Goal: Task Accomplishment & Management: Manage account settings

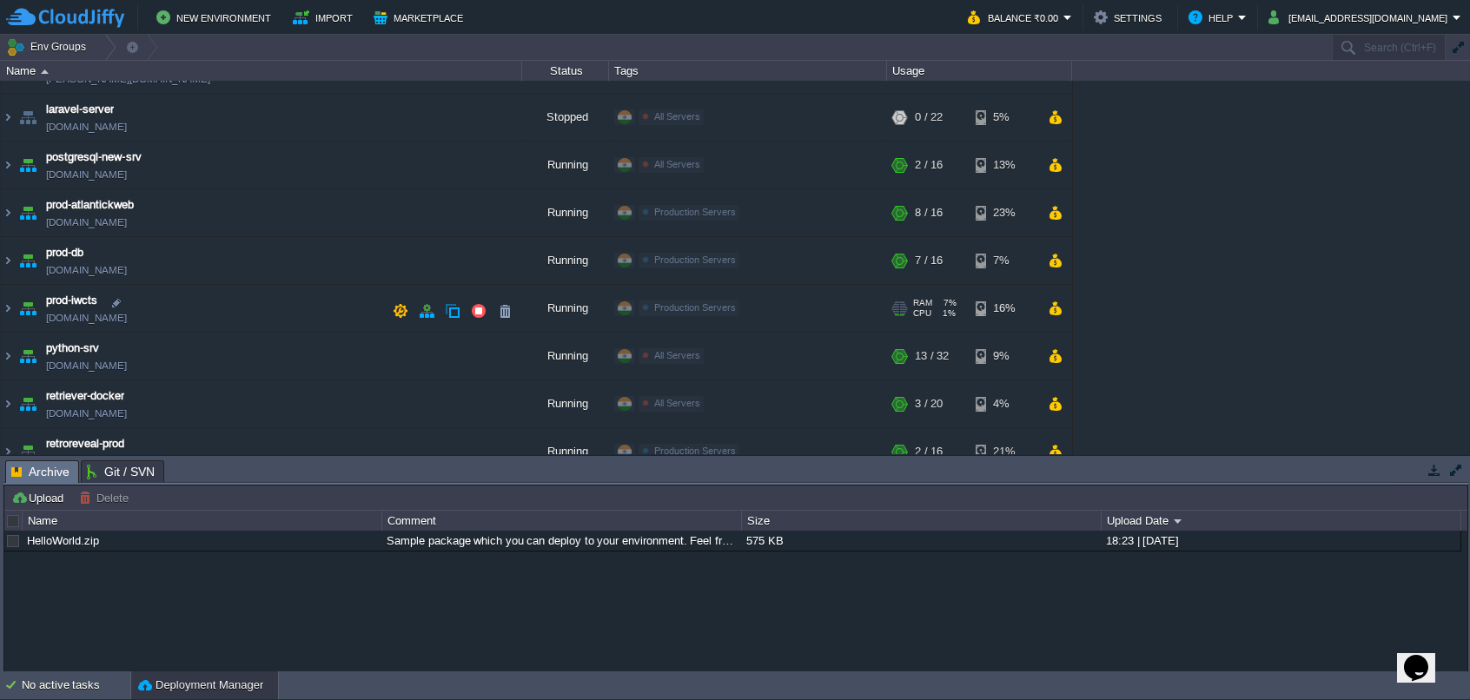
scroll to position [484, 0]
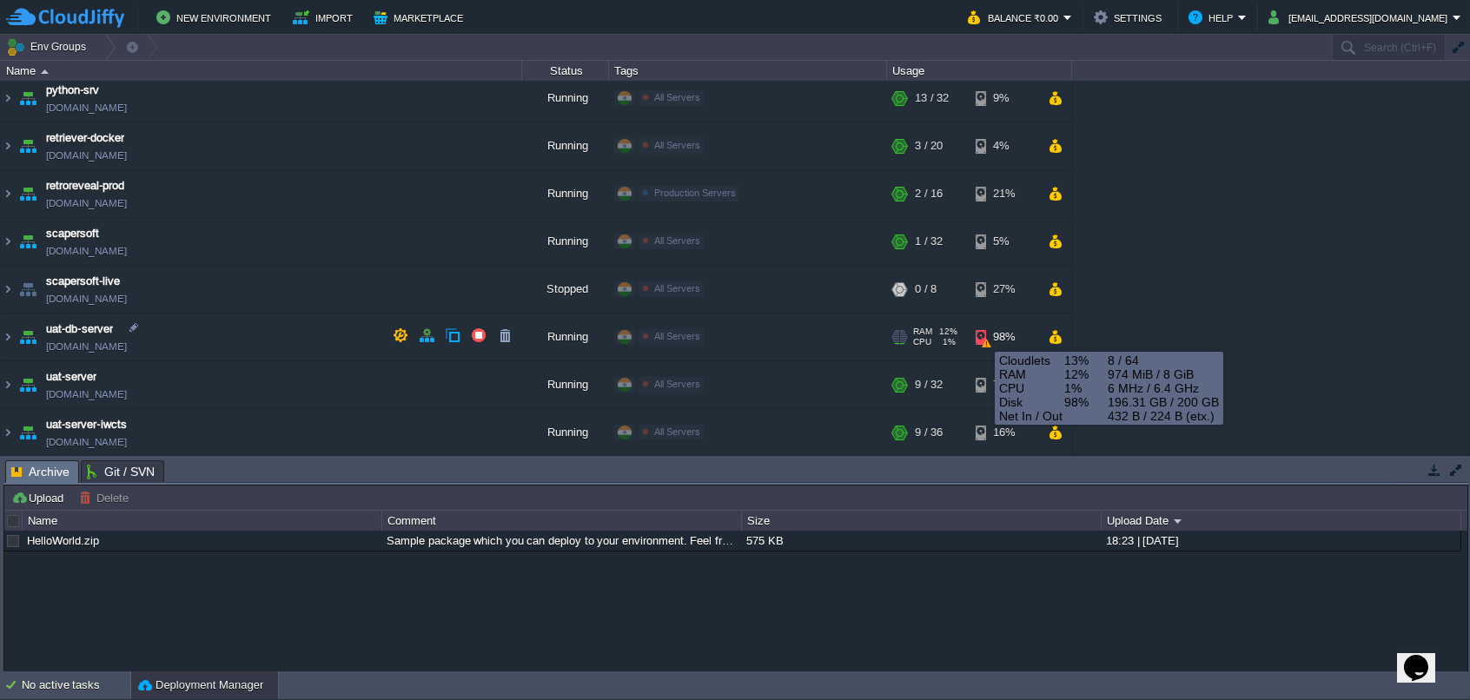
click at [982, 336] on div "98%" at bounding box center [1004, 337] width 56 height 47
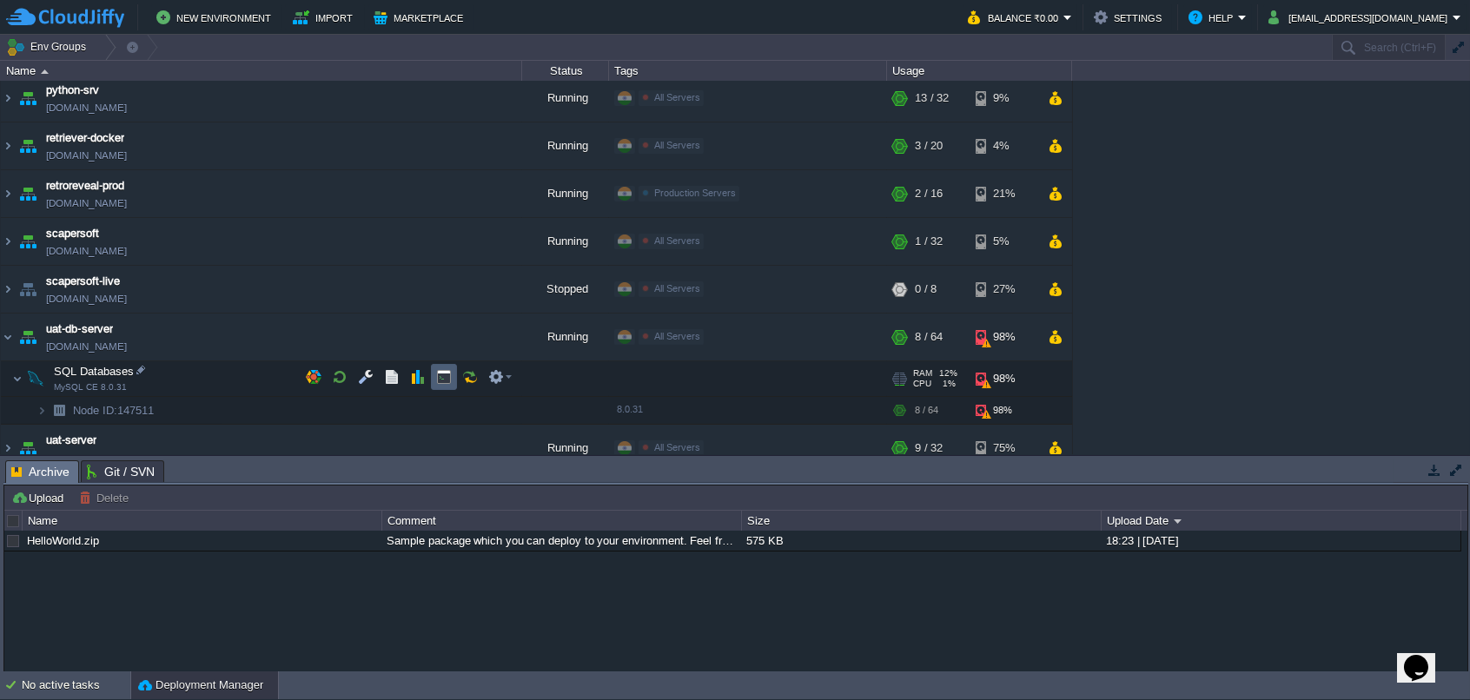
click at [452, 374] on td at bounding box center [444, 377] width 26 height 26
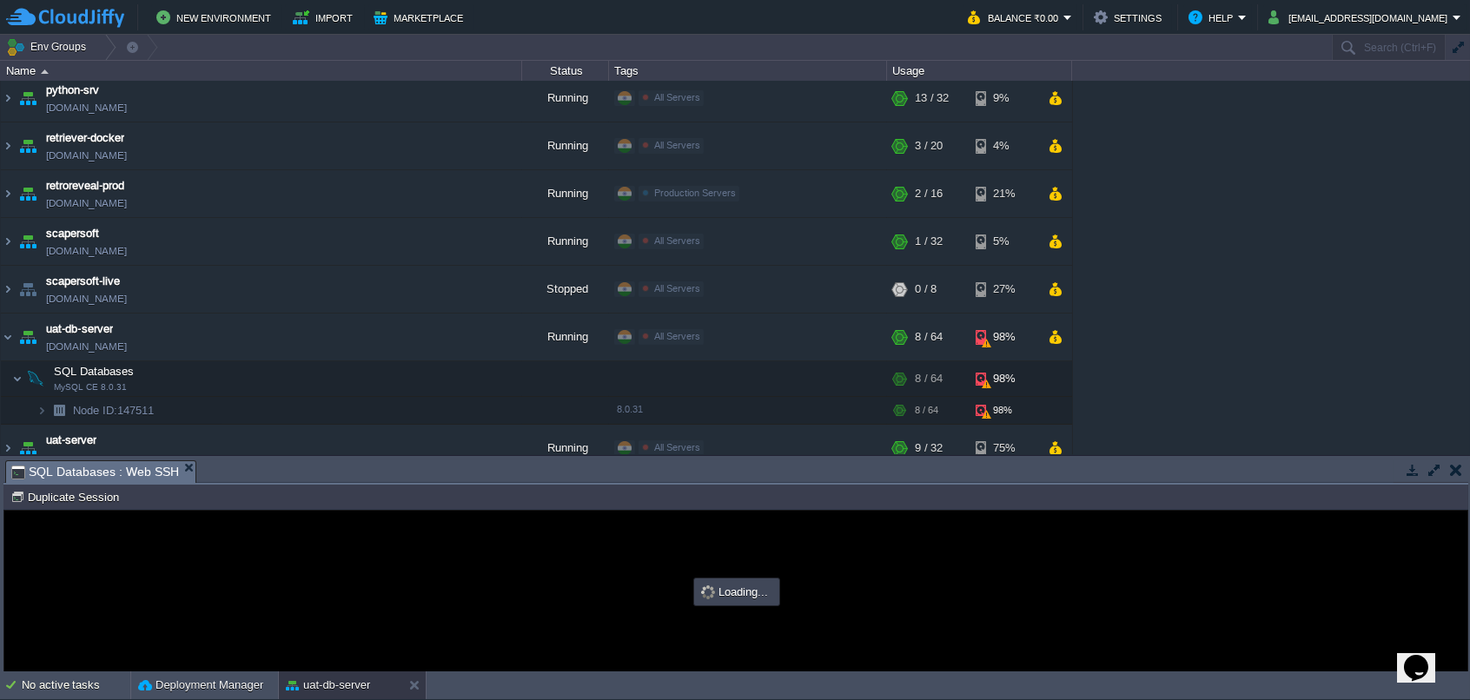
scroll to position [0, 0]
type input "#000000"
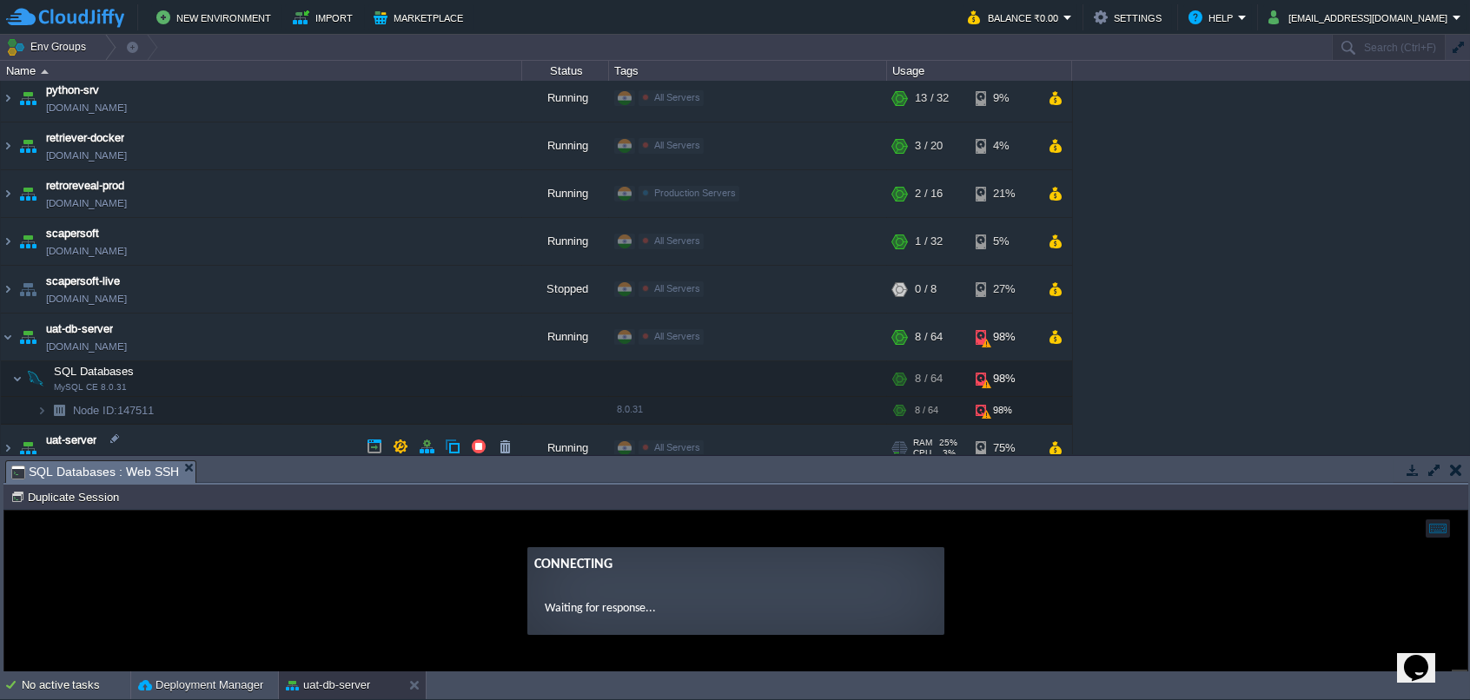
drag, startPoint x: 757, startPoint y: 458, endPoint x: 772, endPoint y: 452, distance: 16.0
click at [772, 452] on div "Env Groups Search (Ctrl+F) auto-gen Name Status Tags Usage dev-server-iwcts [DO…" at bounding box center [735, 353] width 1470 height 637
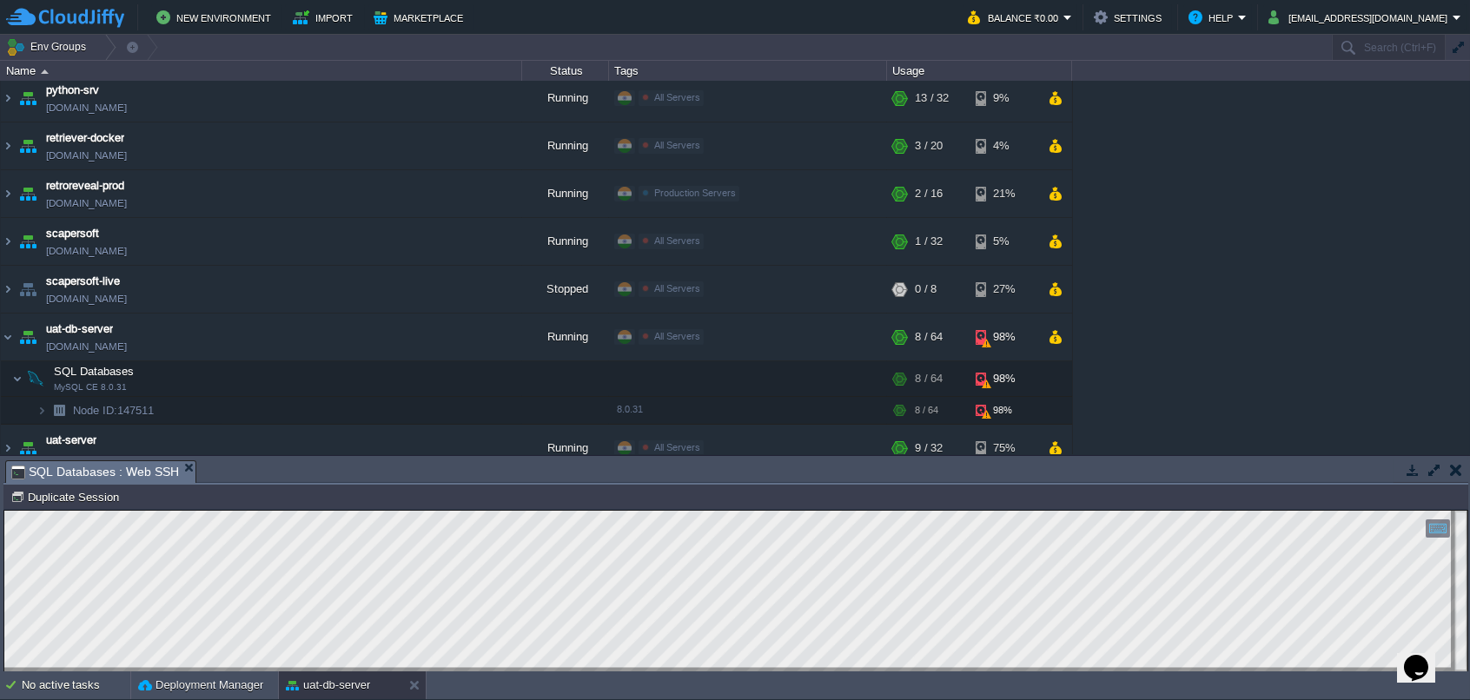
scroll to position [332, 0]
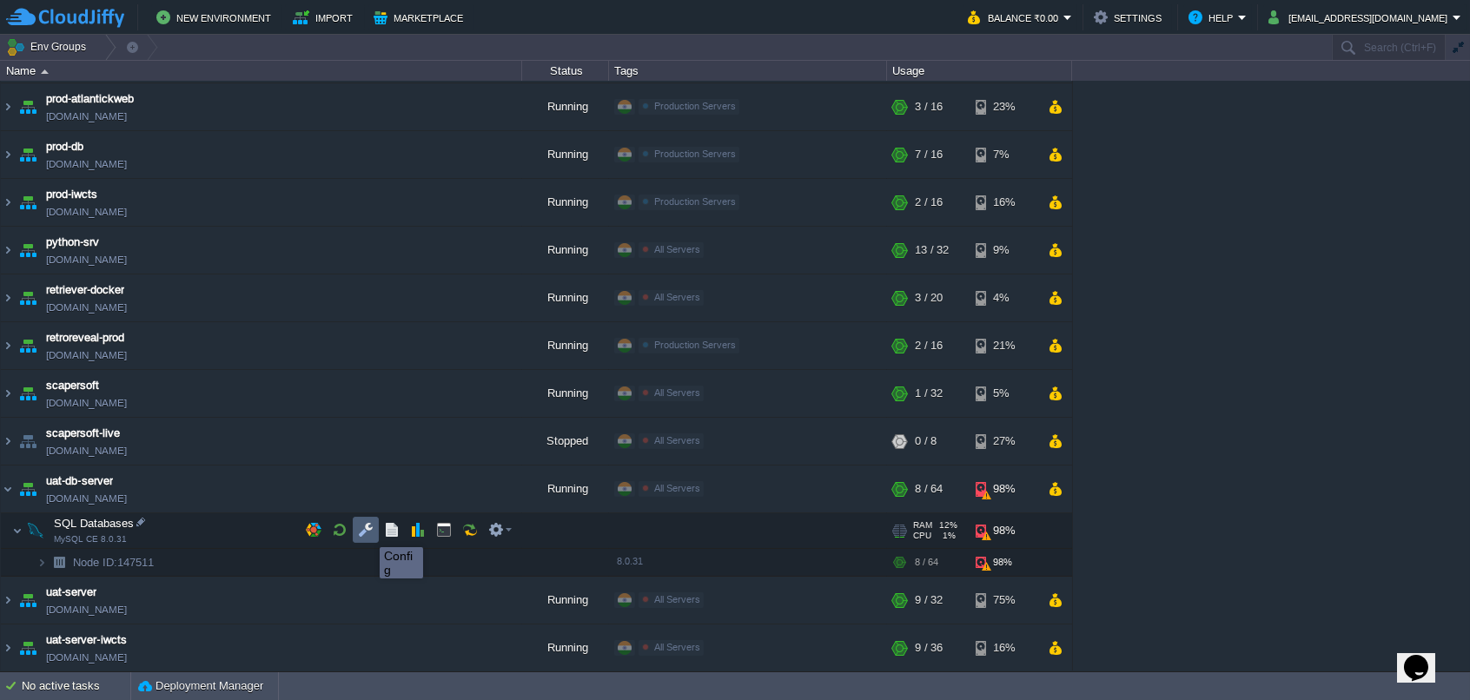
click at [367, 532] on button "button" at bounding box center [366, 530] width 16 height 16
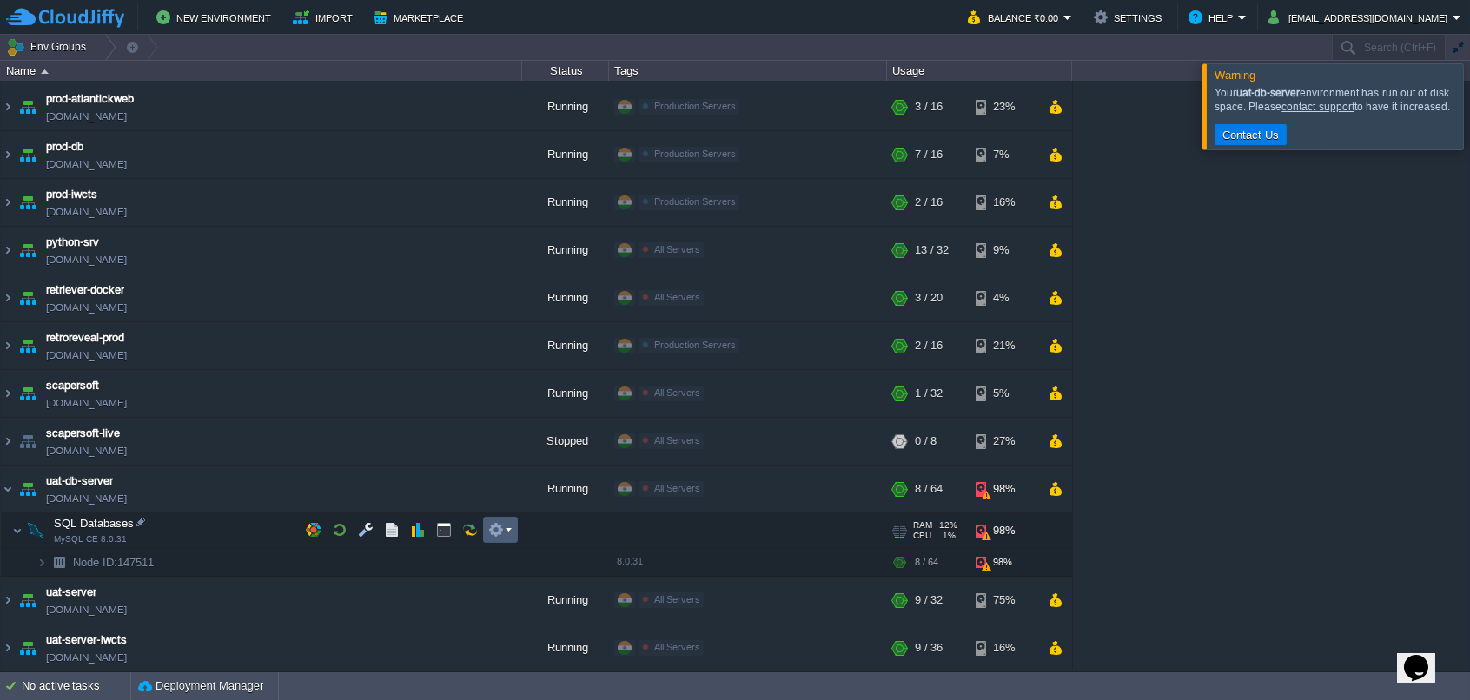
click at [494, 532] on button "button" at bounding box center [496, 530] width 16 height 16
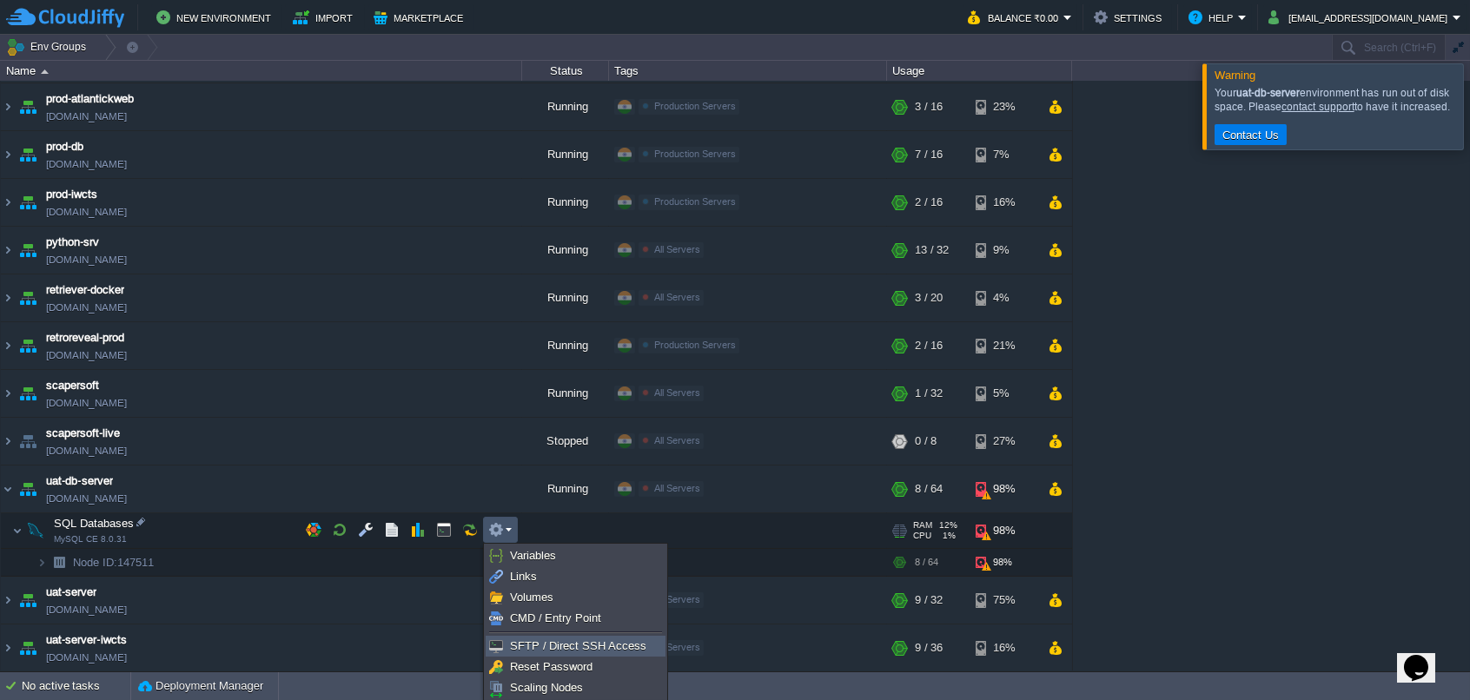
click at [526, 643] on span "SFTP / Direct SSH Access" at bounding box center [578, 645] width 136 height 13
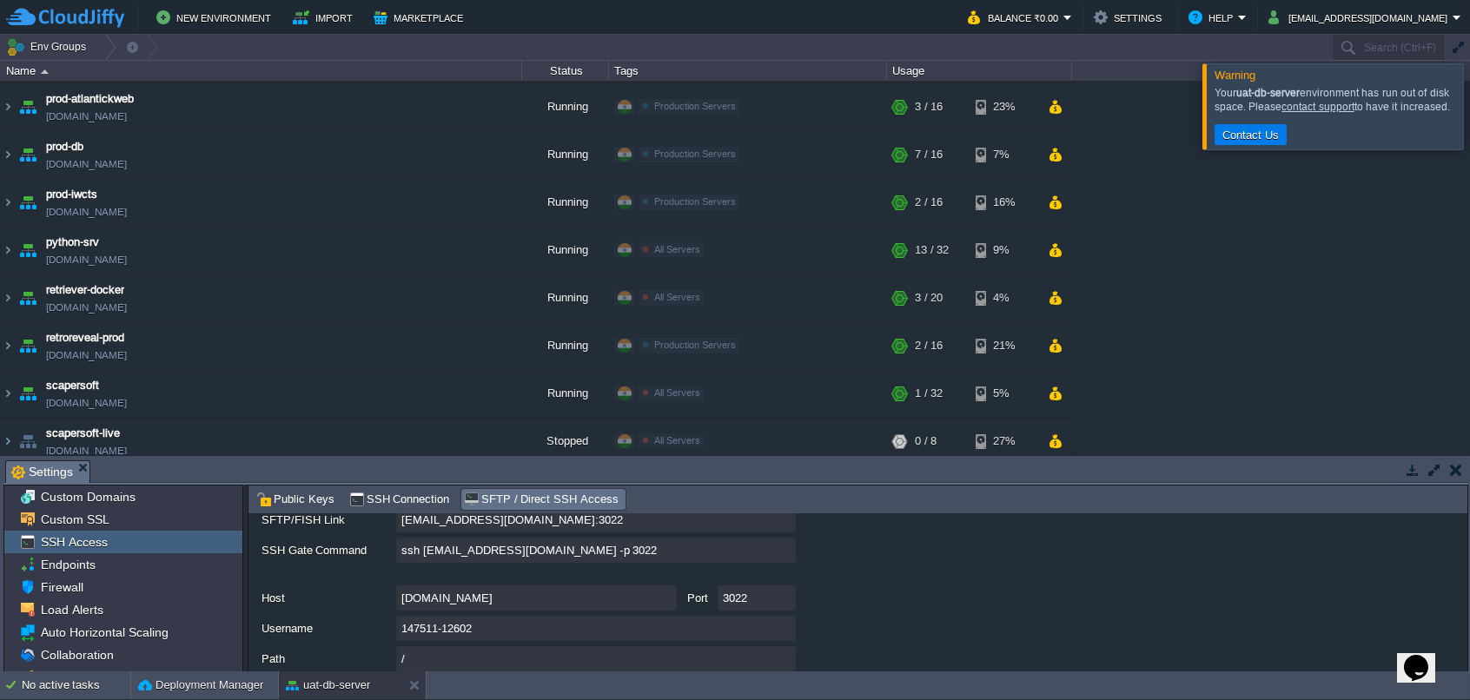
scroll to position [174, 0]
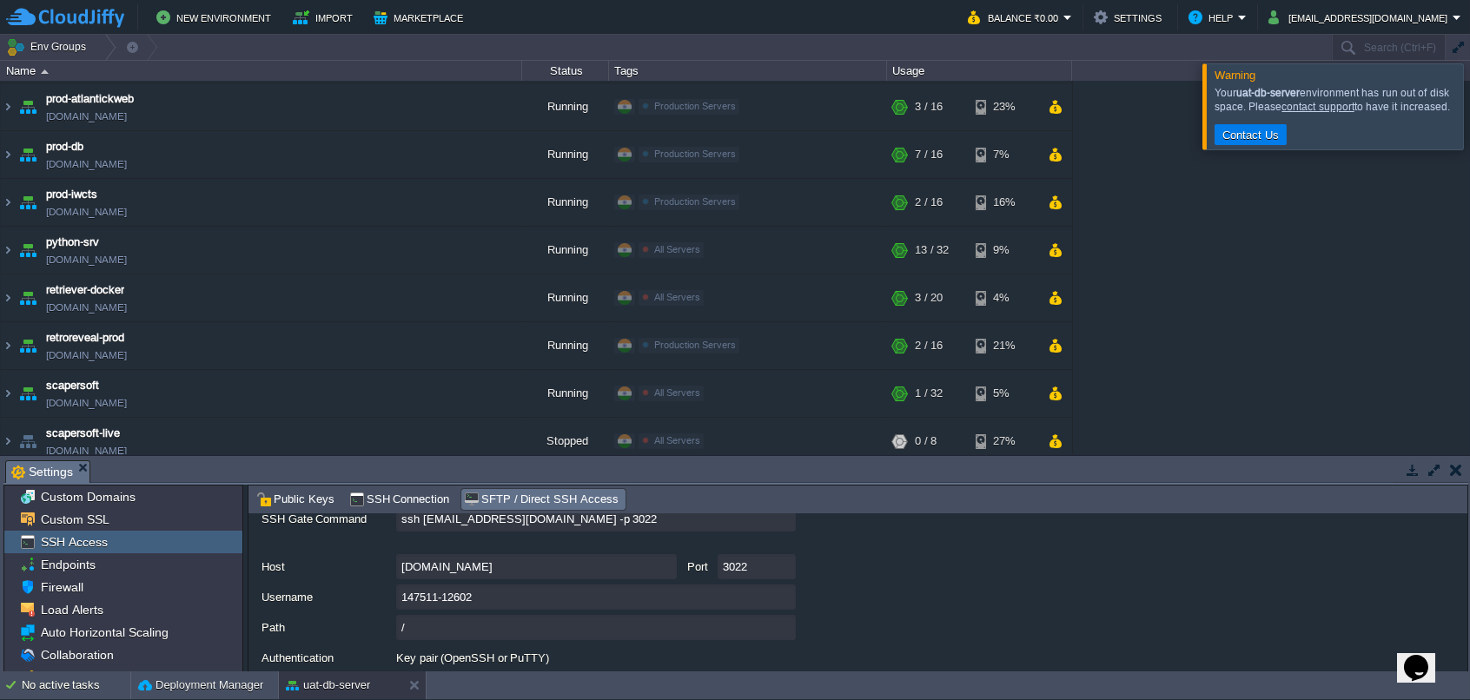
click at [1172, 560] on div "[DOMAIN_NAME] Port 3022" at bounding box center [864, 566] width 1206 height 25
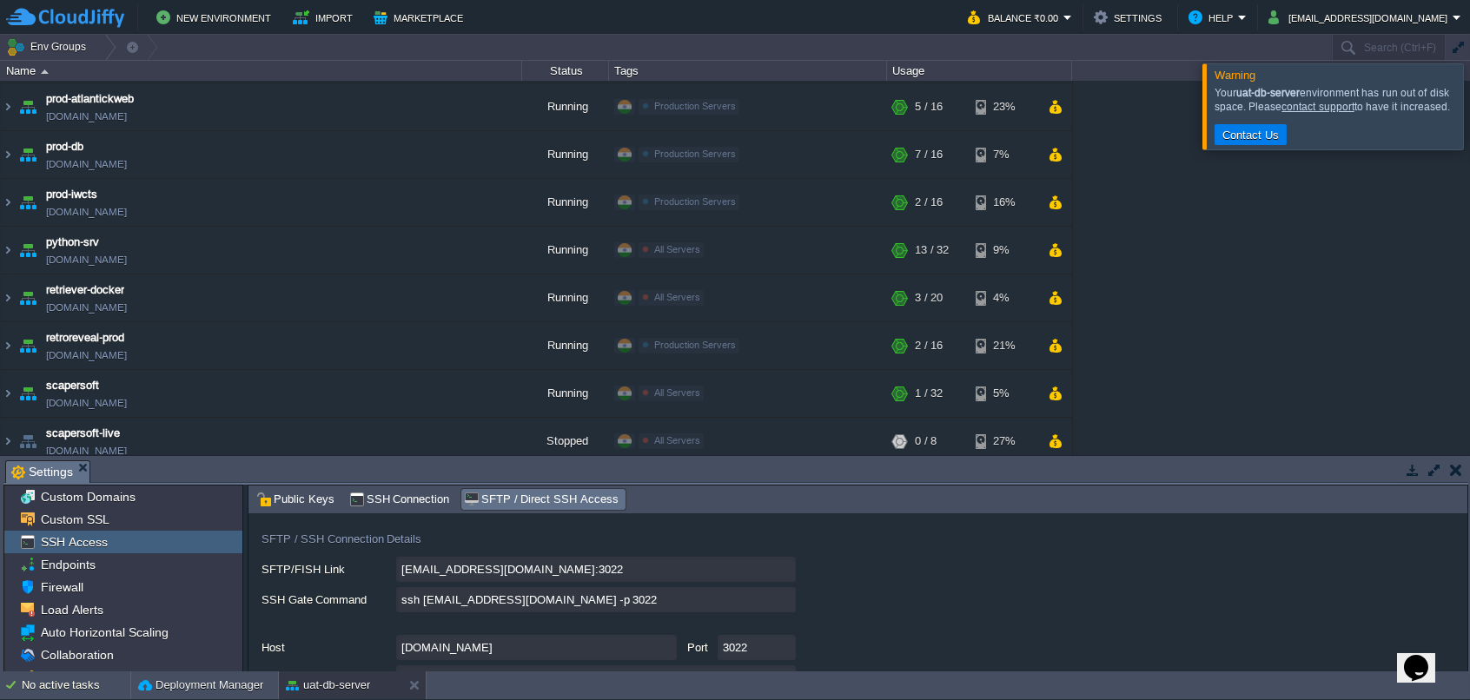
scroll to position [225, 0]
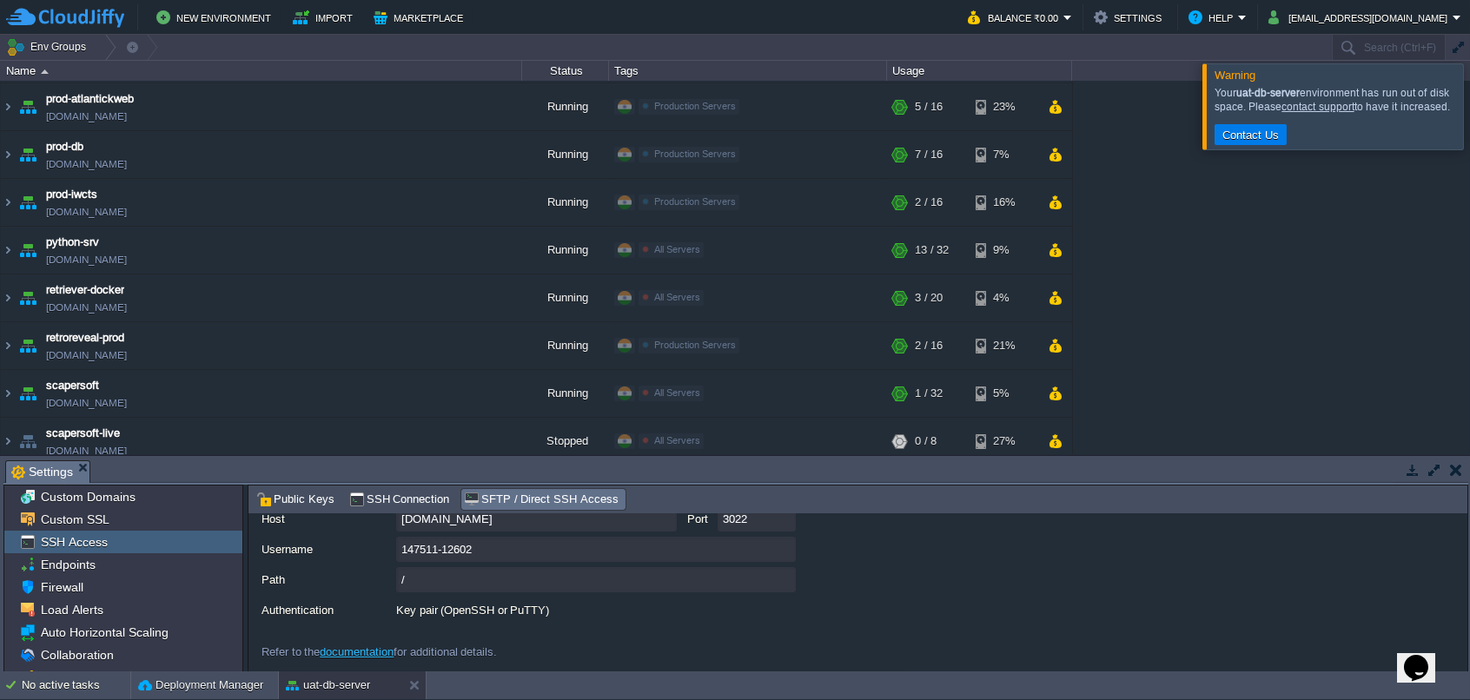
click at [367, 647] on link "documentation" at bounding box center [357, 651] width 74 height 13
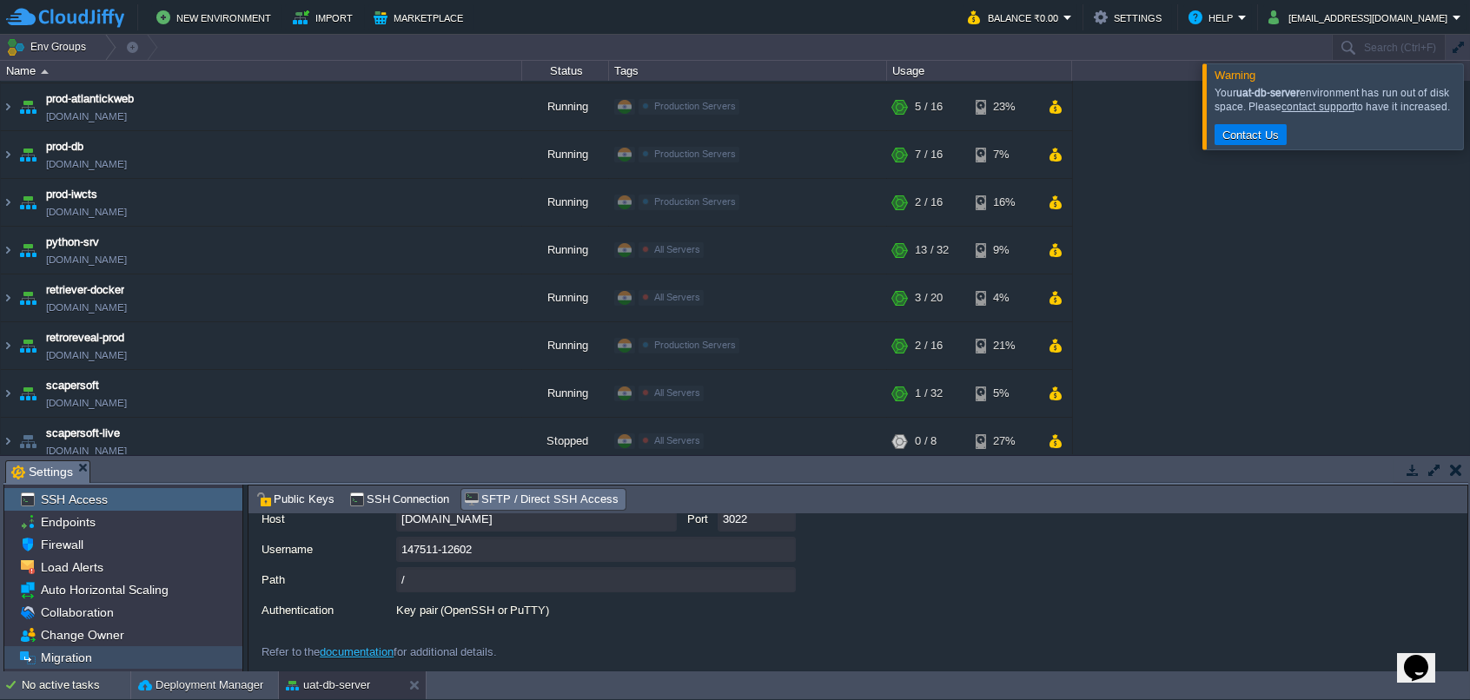
scroll to position [86, 0]
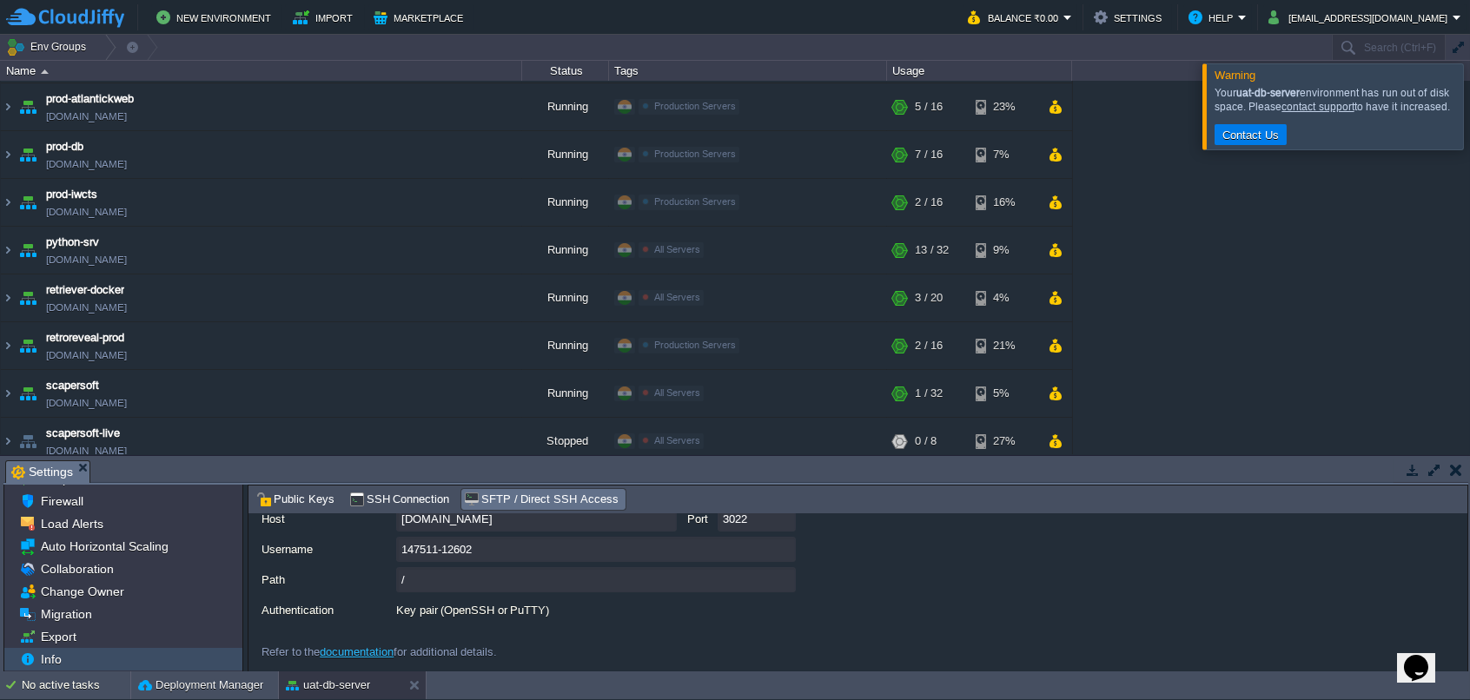
click at [78, 653] on div "Info" at bounding box center [123, 659] width 238 height 23
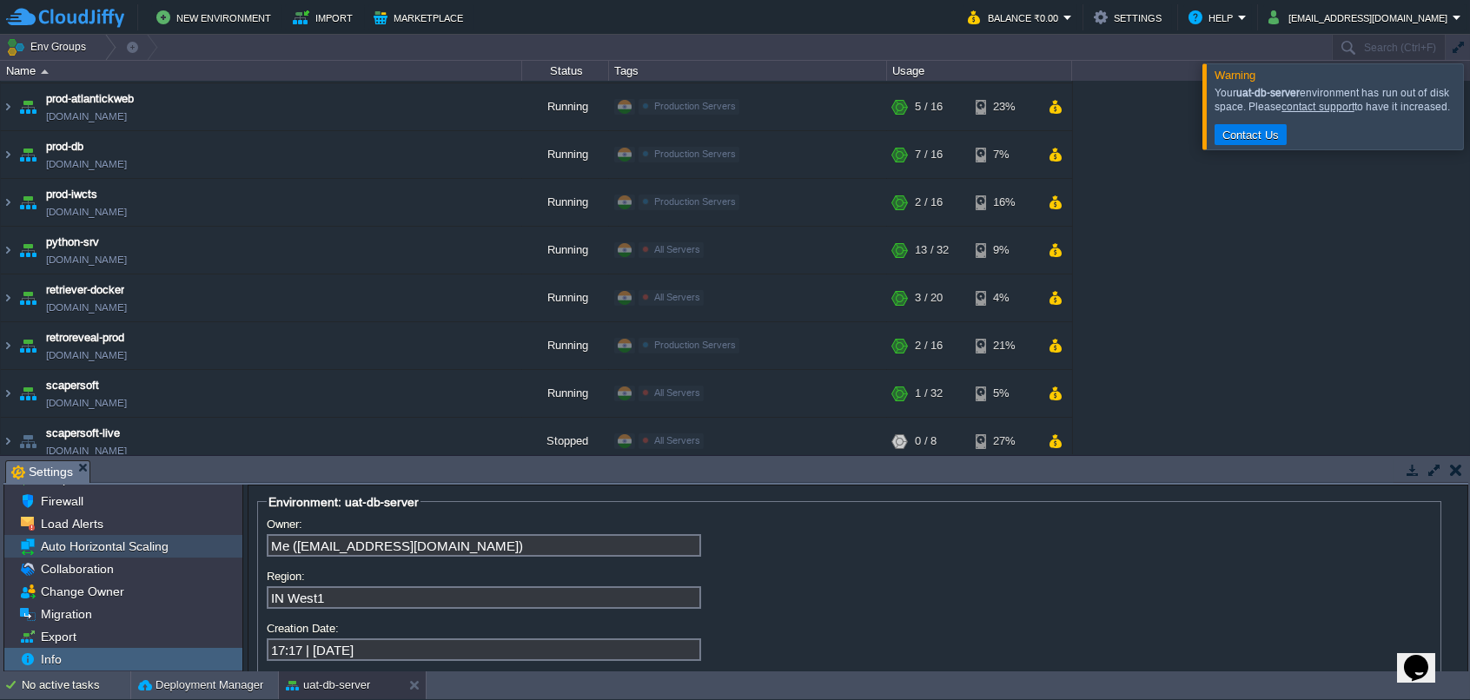
click at [74, 548] on span "Auto Horizontal Scaling" at bounding box center [104, 547] width 134 height 16
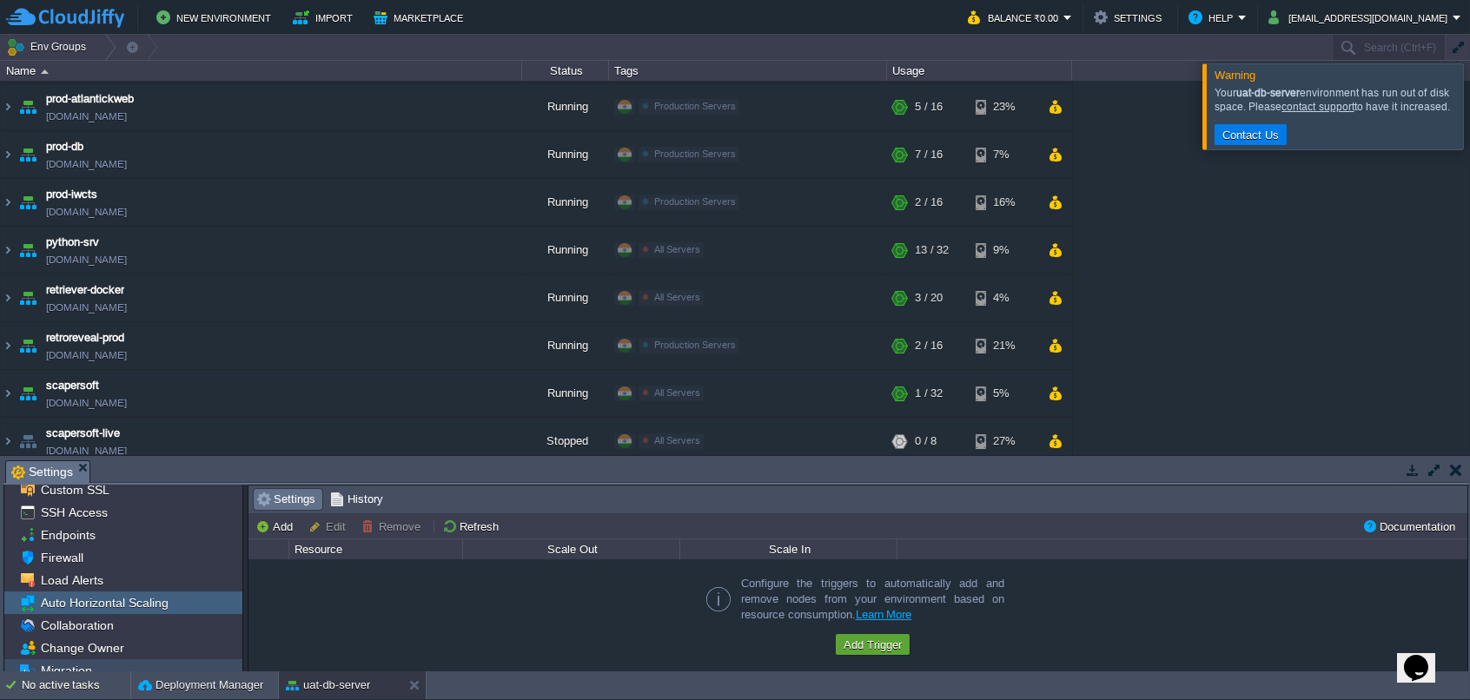
scroll to position [0, 0]
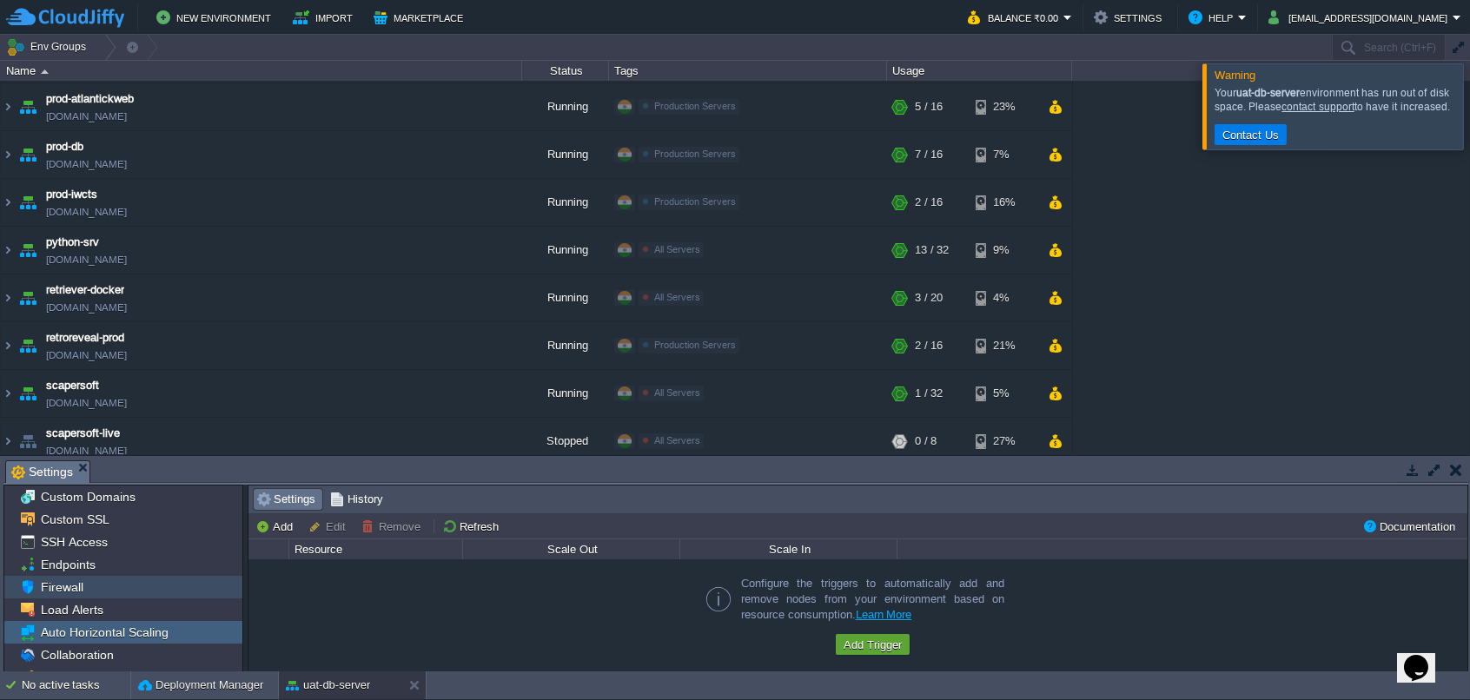
click at [75, 581] on span "Firewall" at bounding box center [61, 587] width 49 height 16
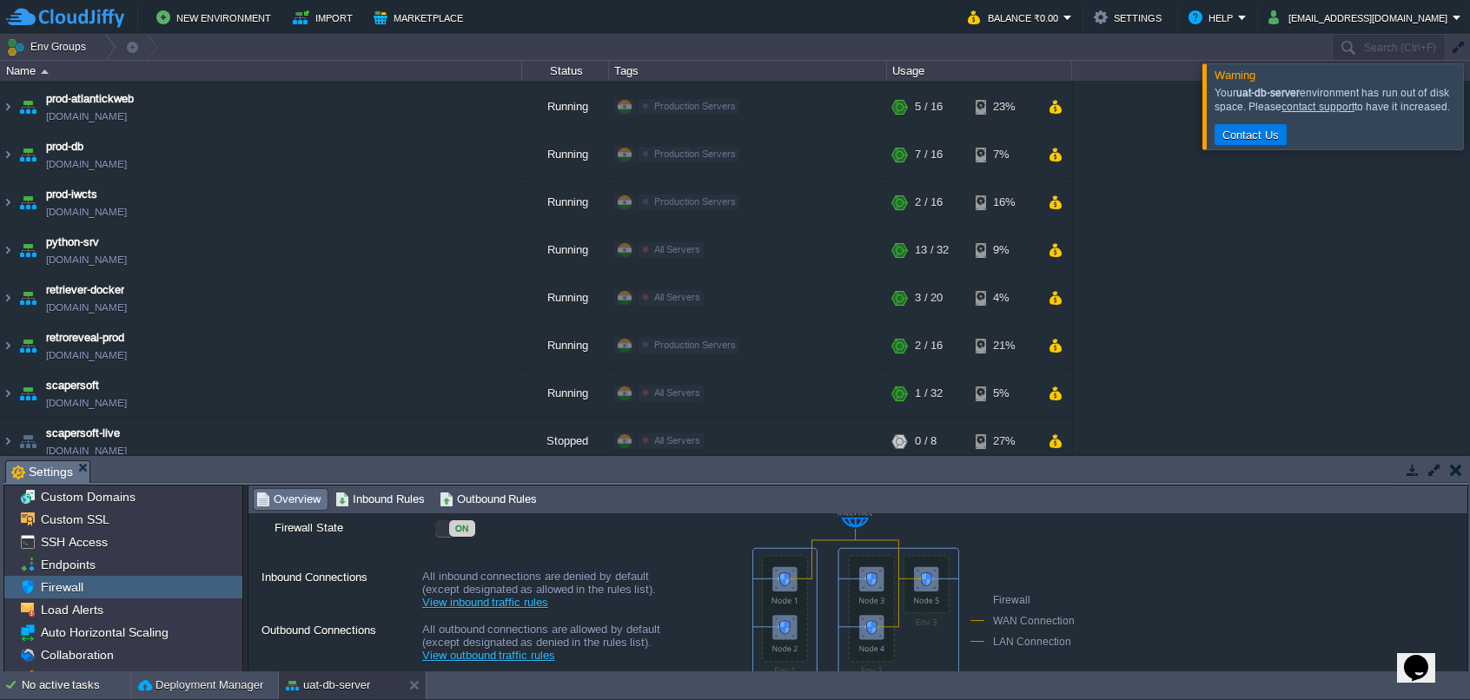
scroll to position [145, 0]
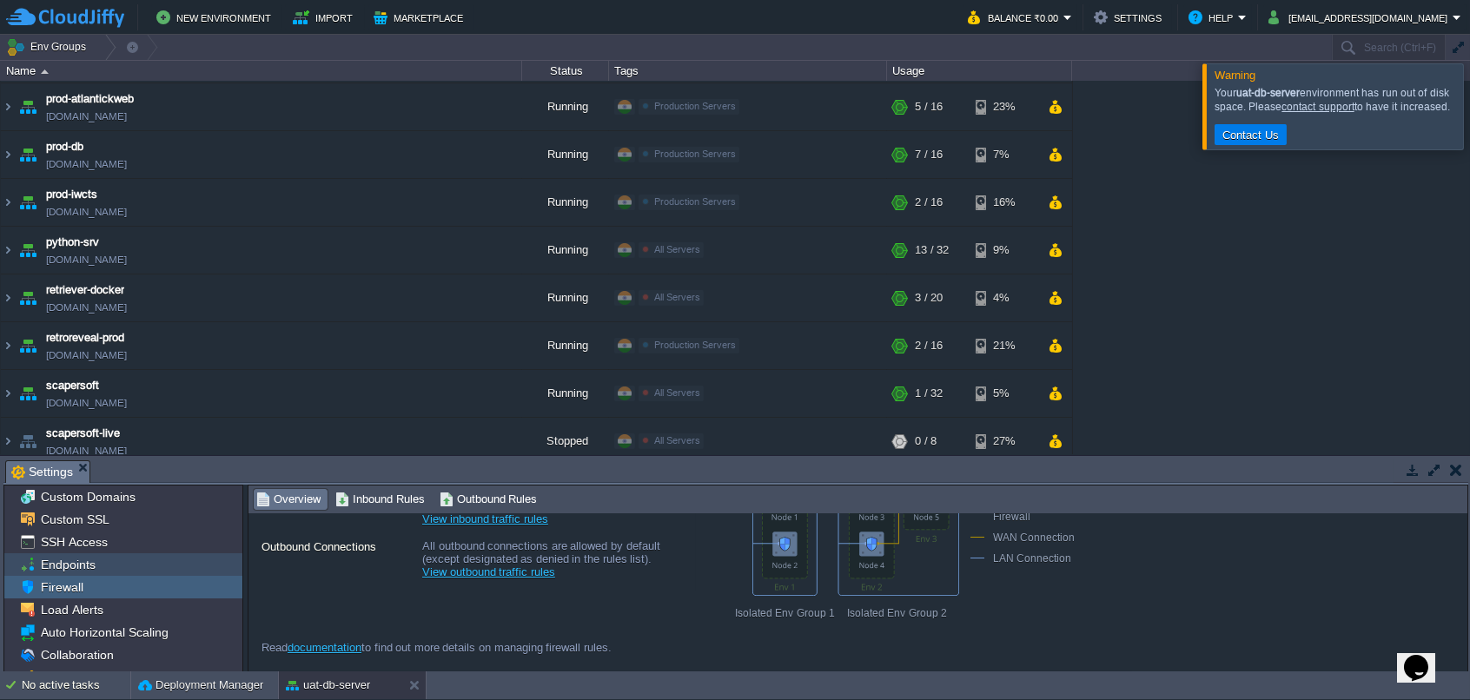
click at [67, 554] on div "Endpoints" at bounding box center [123, 564] width 238 height 23
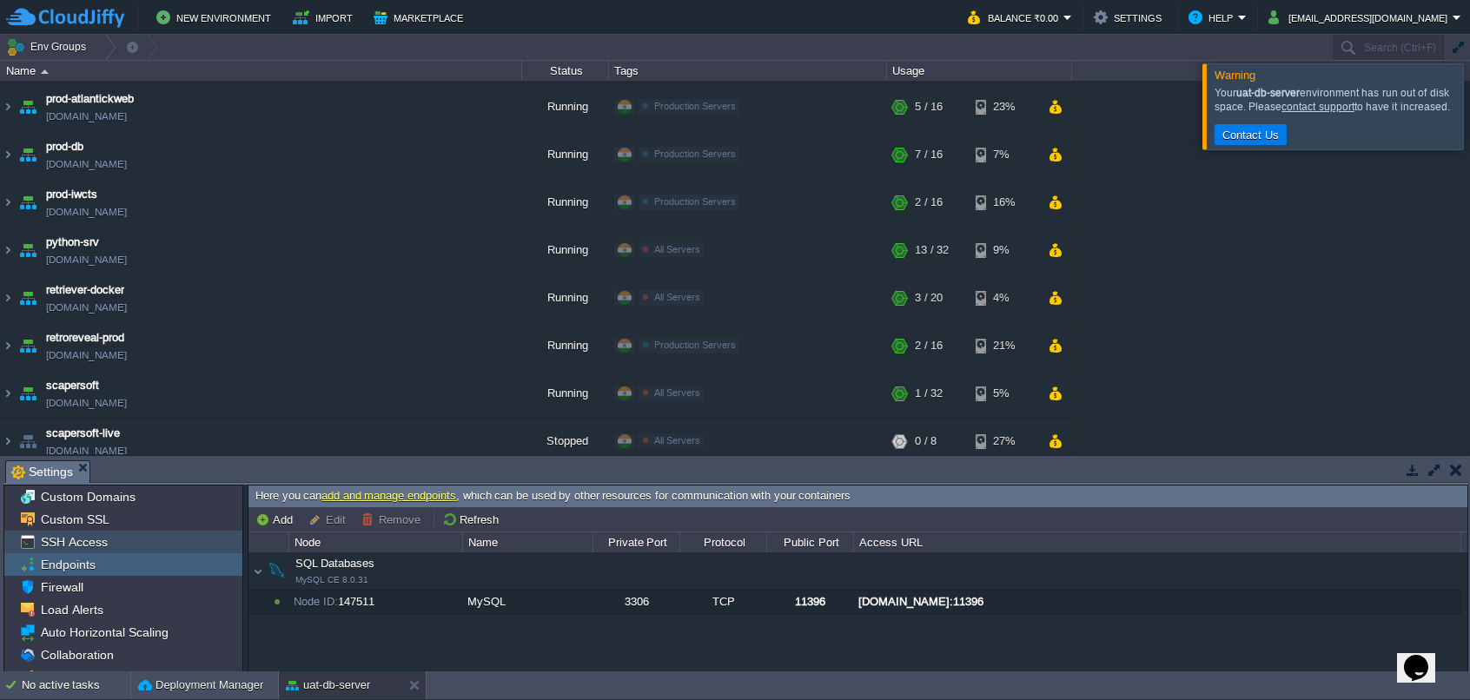
click at [83, 544] on span "SSH Access" at bounding box center [73, 542] width 73 height 16
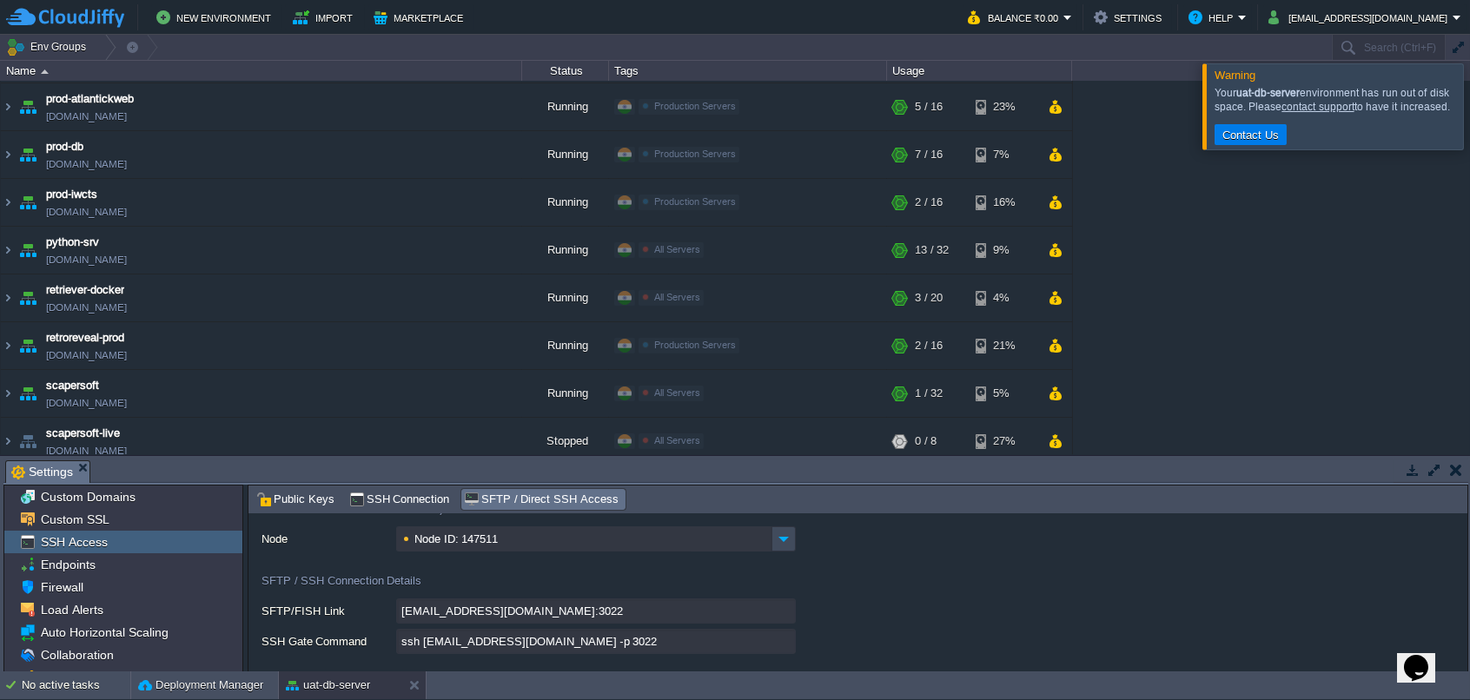
scroll to position [0, 0]
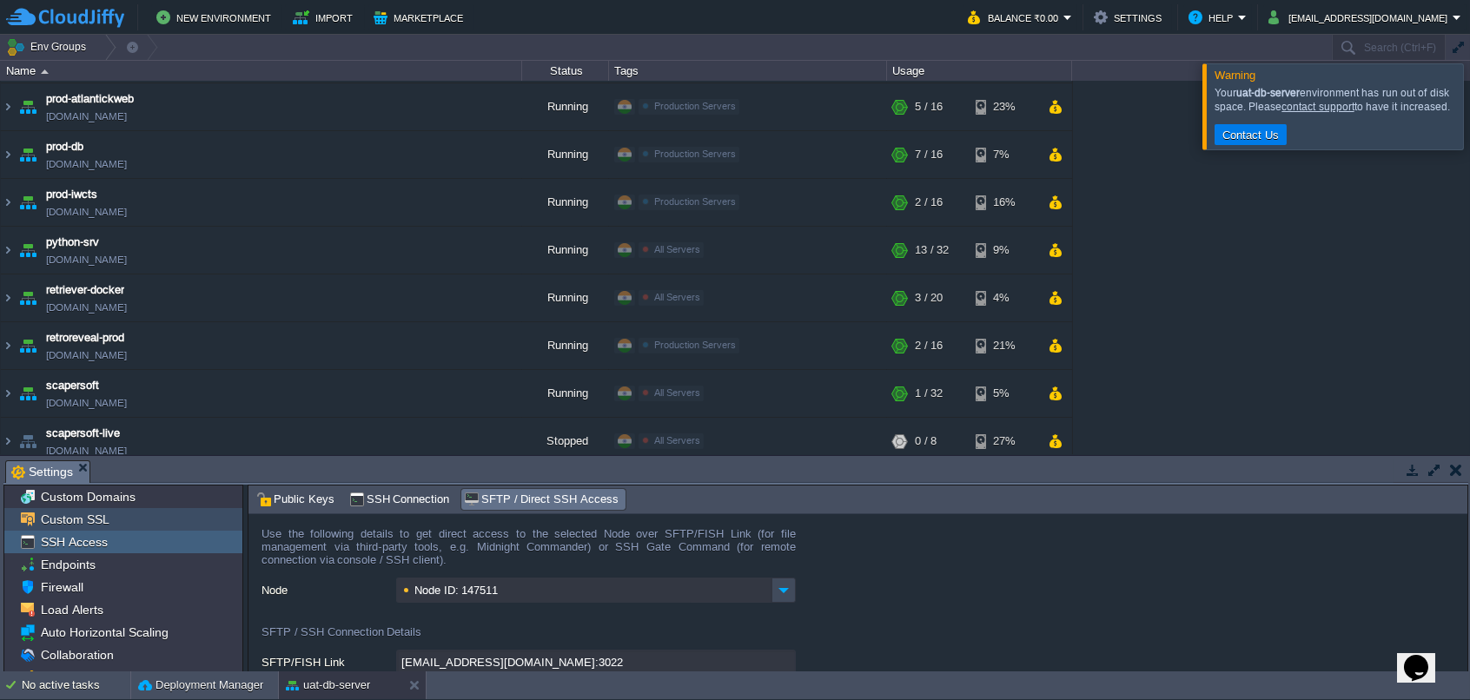
click at [101, 521] on span "Custom SSL" at bounding box center [74, 520] width 75 height 16
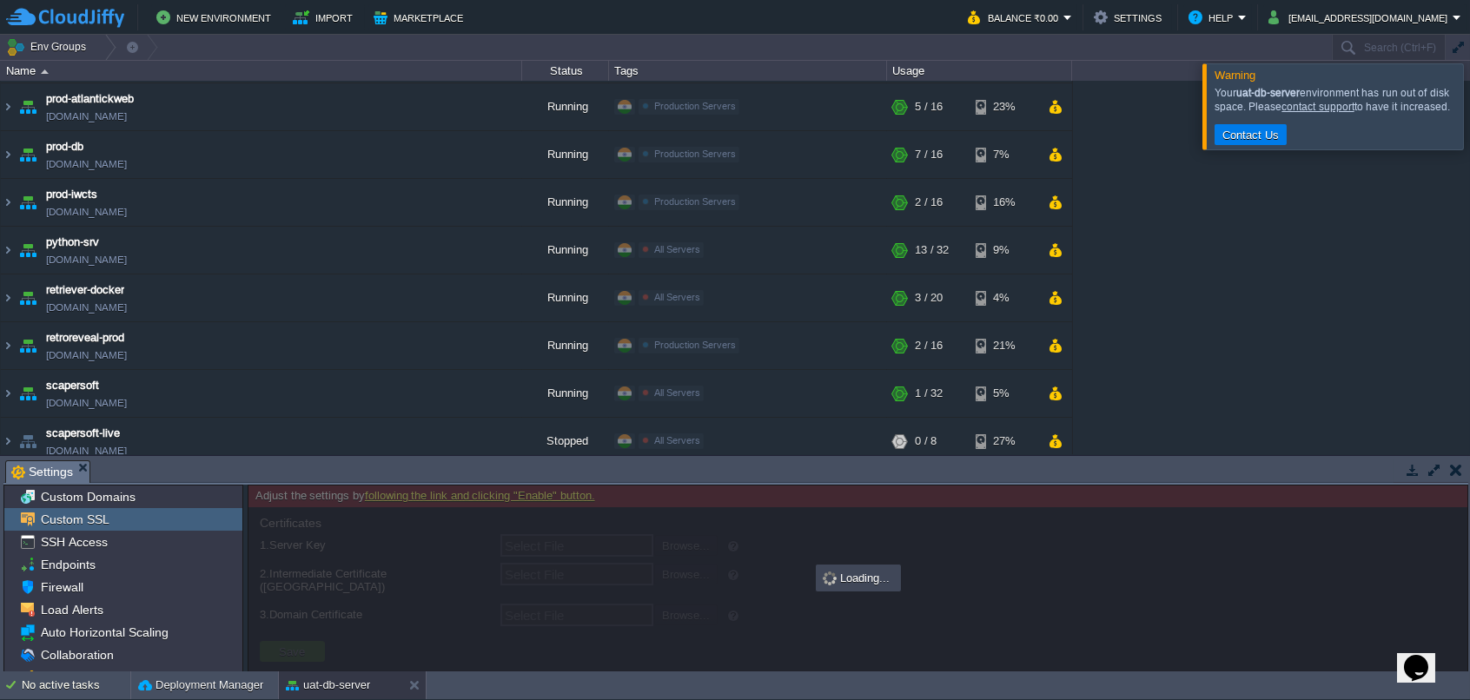
type input "Select File"
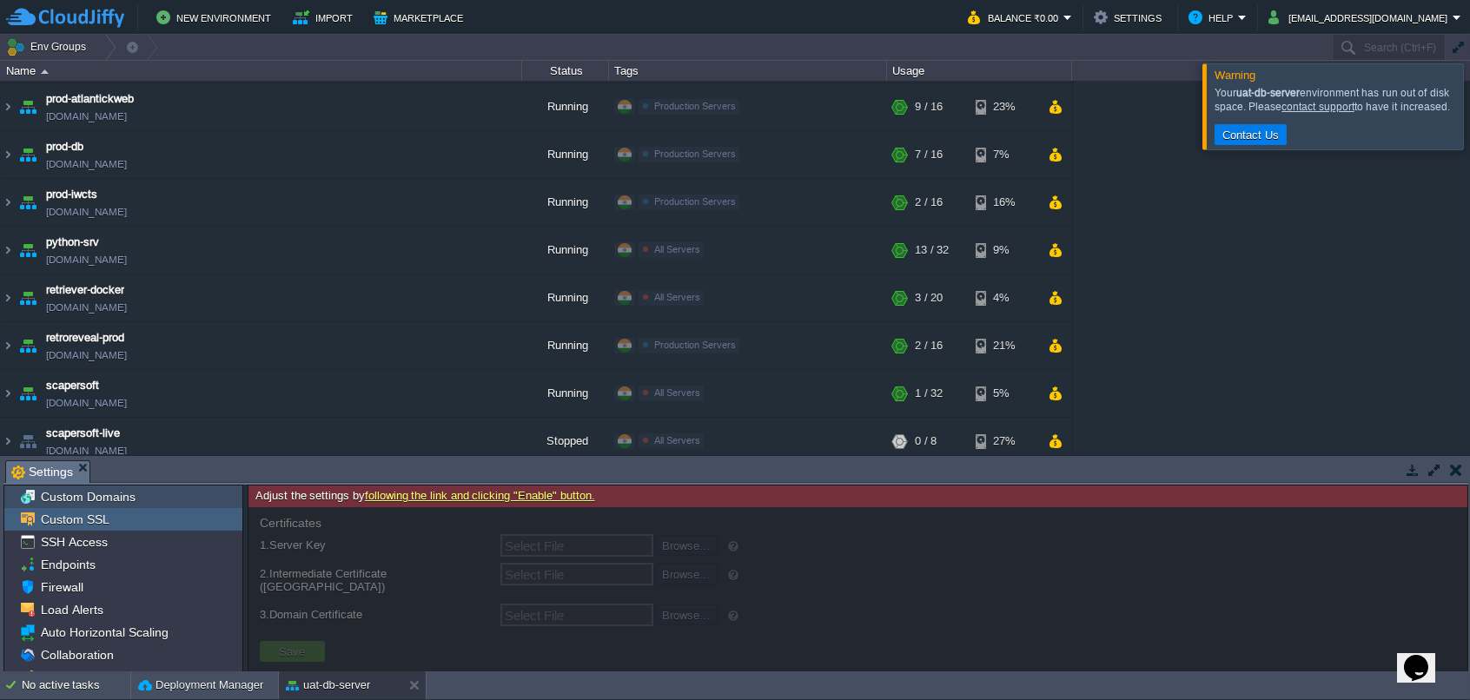
click at [106, 491] on span "Custom Domains" at bounding box center [87, 497] width 101 height 16
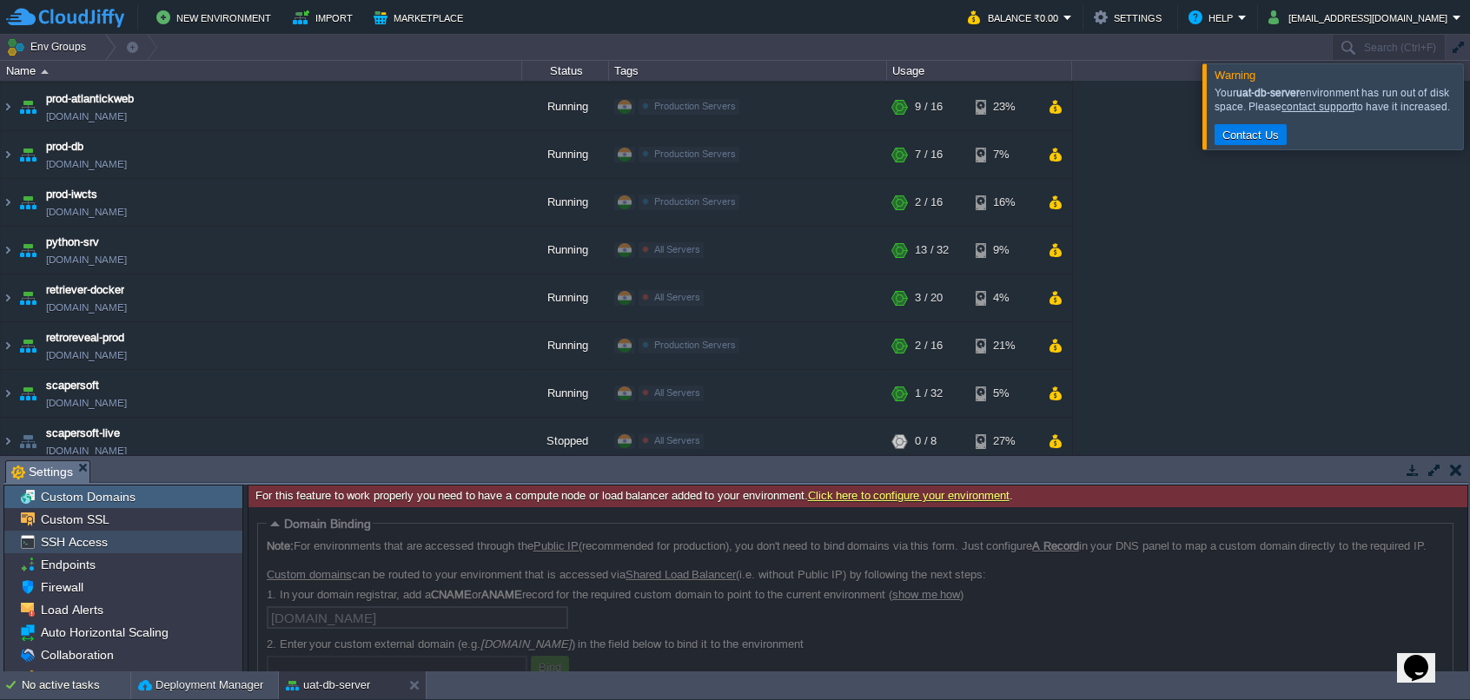
click at [75, 536] on span "SSH Access" at bounding box center [73, 542] width 73 height 16
